Goal: Task Accomplishment & Management: Complete application form

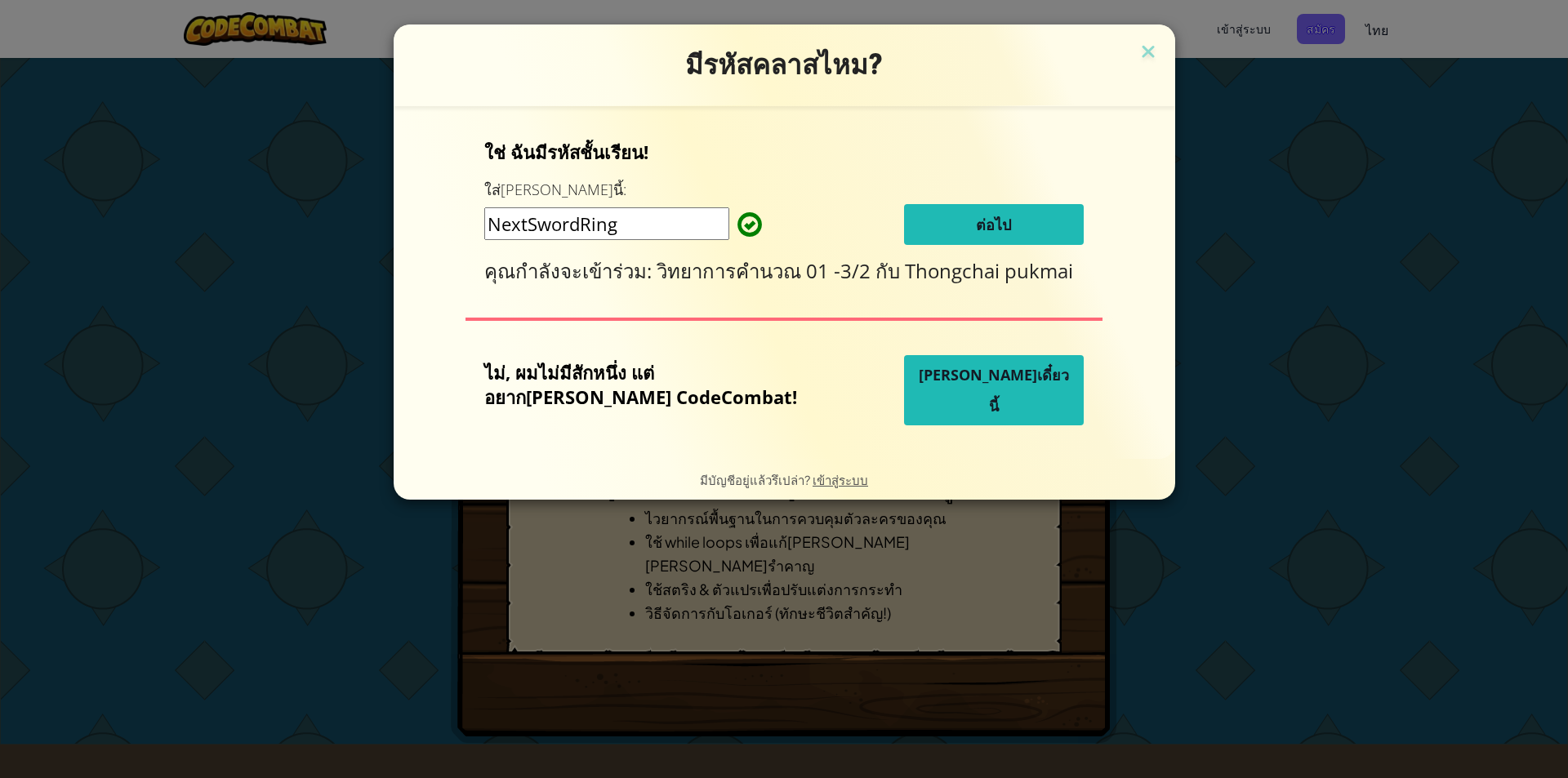
click at [978, 205] on button "ต่อไป" at bounding box center [994, 224] width 180 height 41
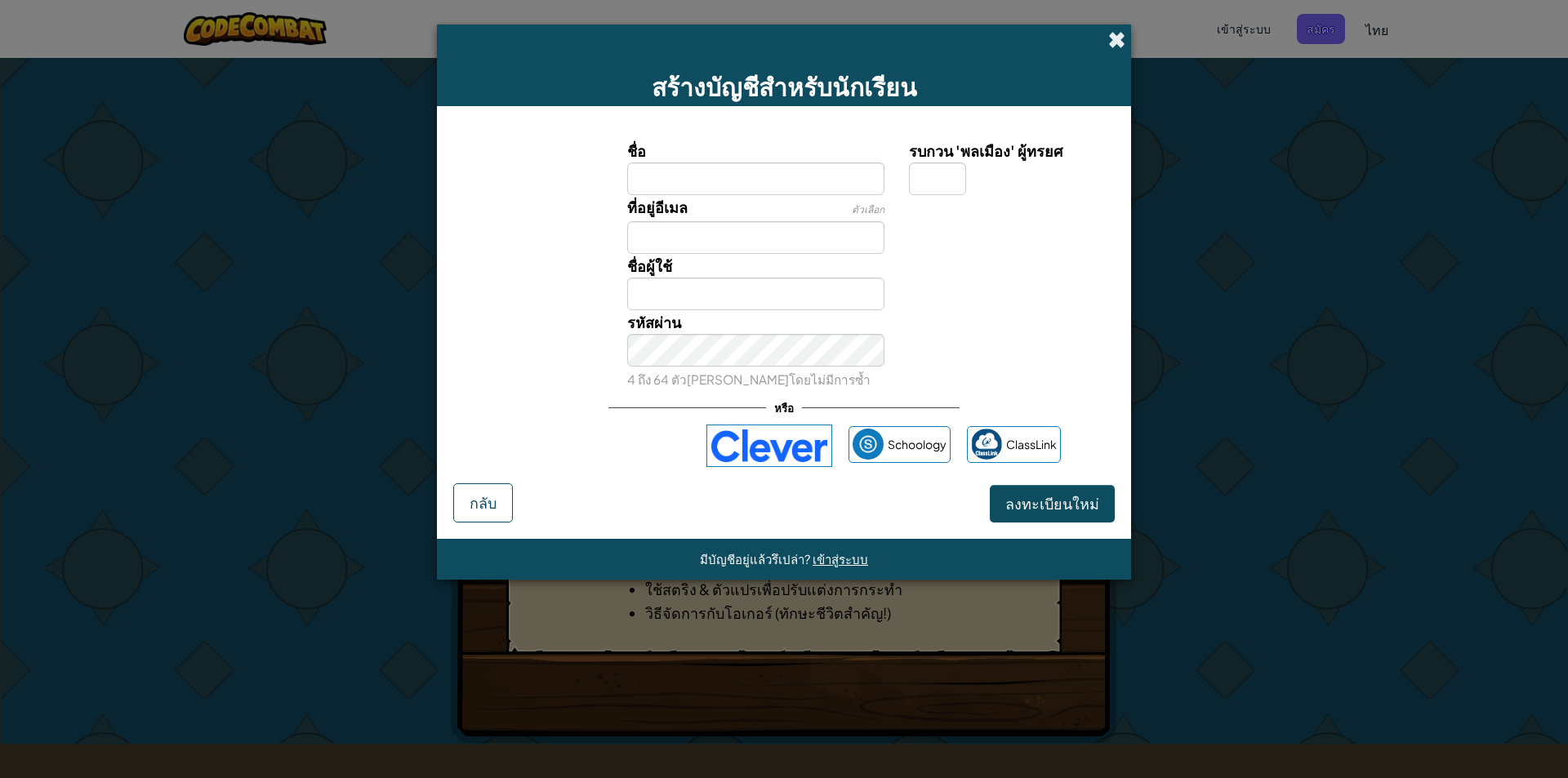
click at [1121, 38] on span at bounding box center [1117, 40] width 17 height 17
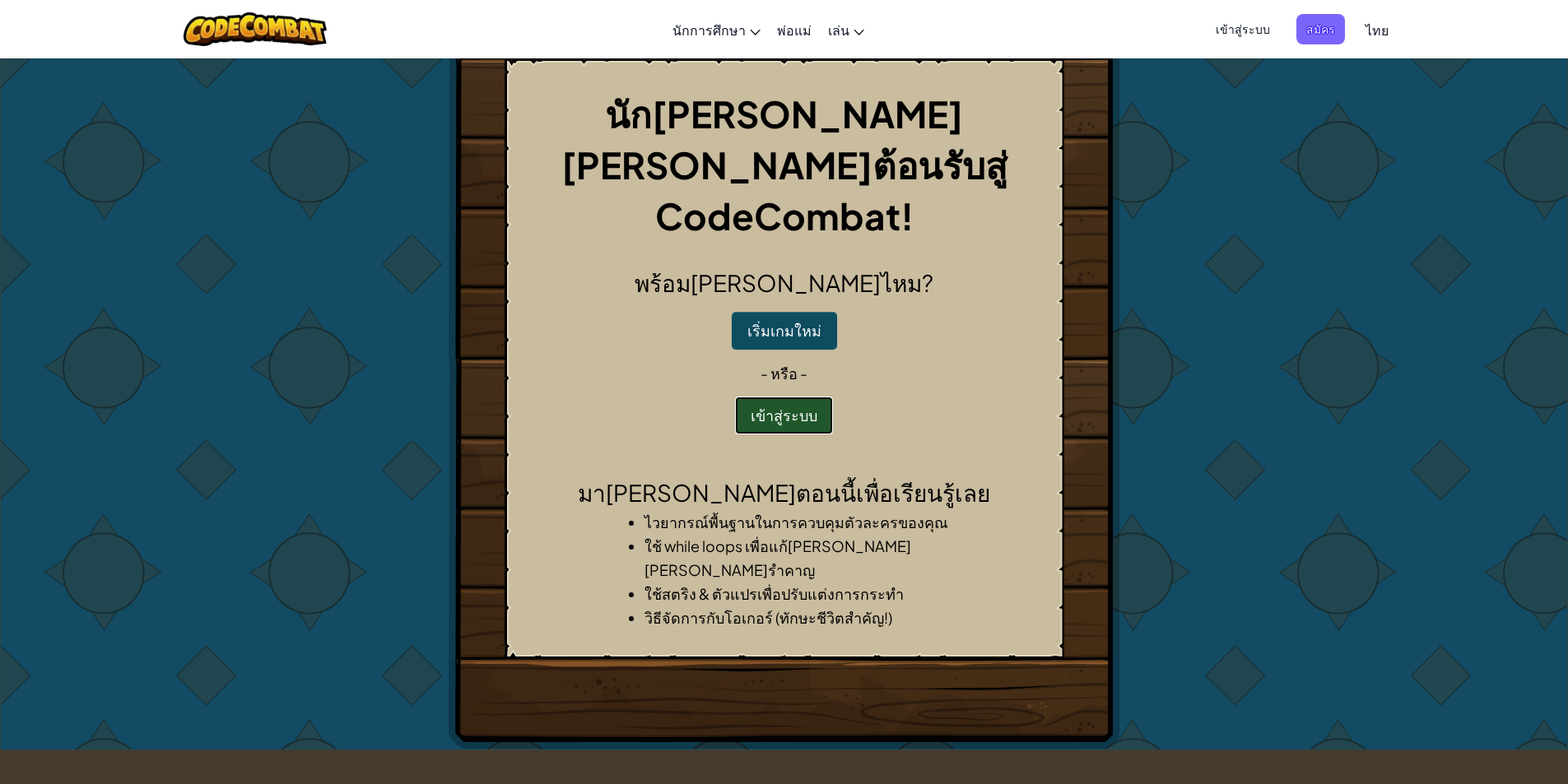
click at [777, 397] on button "เข้าสู่ระบบ" at bounding box center [784, 416] width 98 height 38
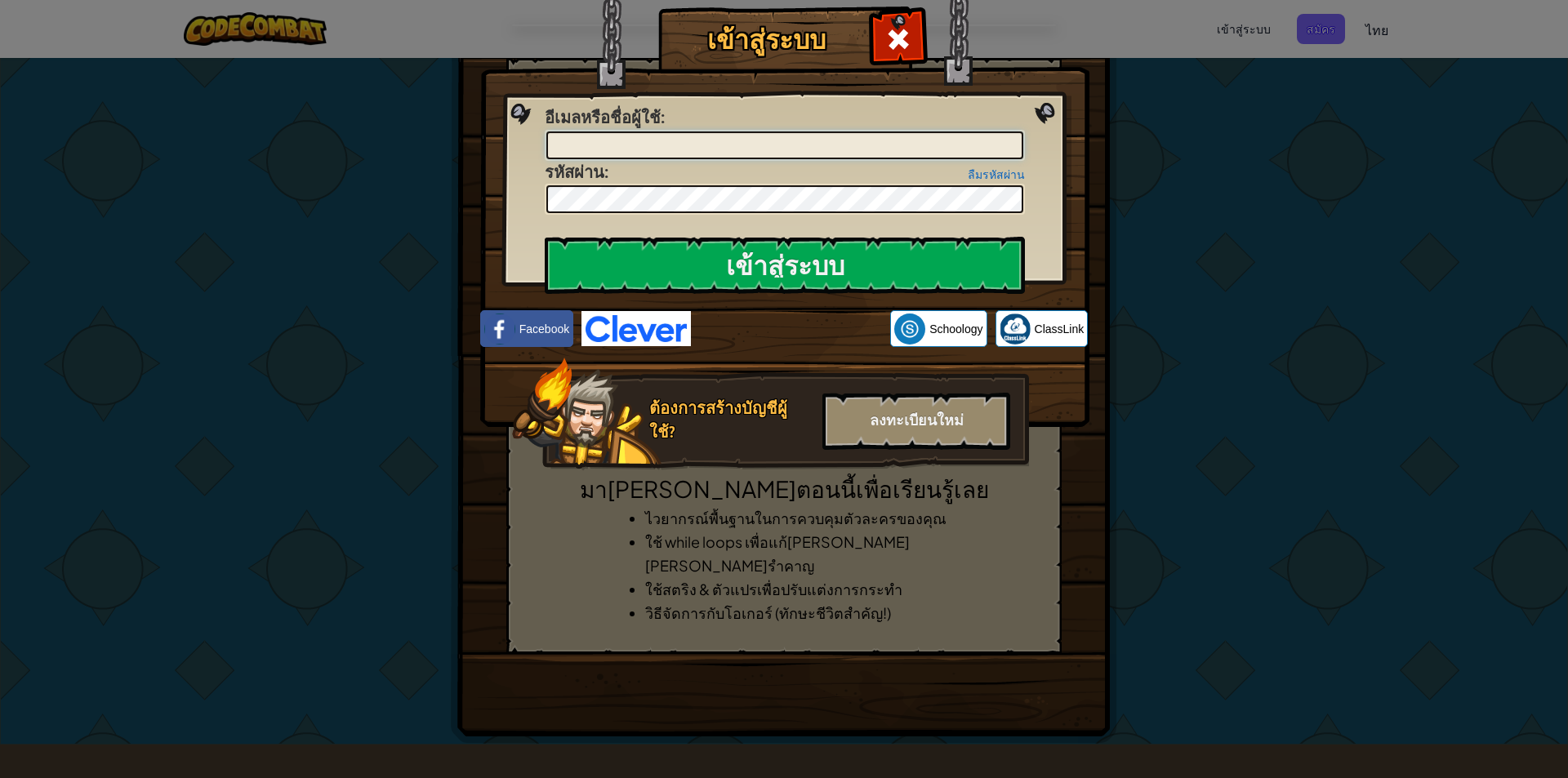
click at [643, 146] on input "อีเมลหรือชื่อผู้ใช้ :" at bounding box center [785, 145] width 477 height 27
